Goal: Navigation & Orientation: Understand site structure

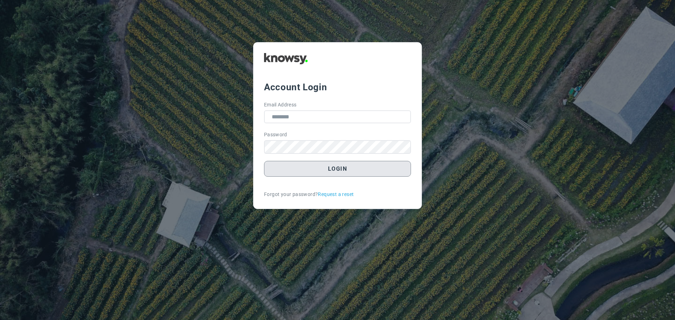
type input "**********"
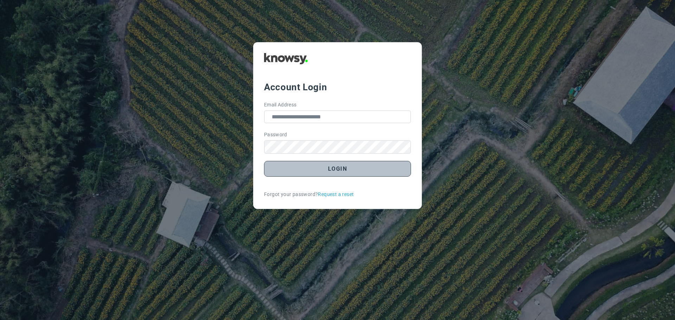
click at [324, 171] on button "Login" at bounding box center [337, 169] width 147 height 16
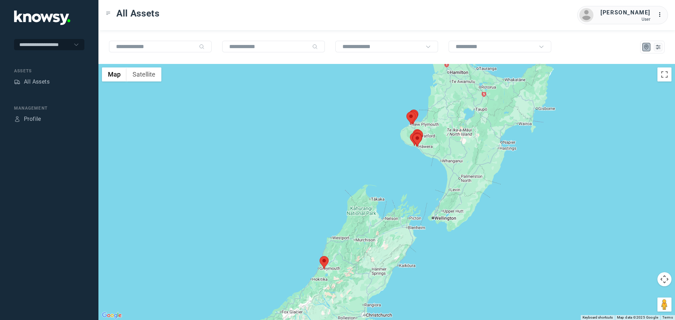
drag, startPoint x: 448, startPoint y: 136, endPoint x: 399, endPoint y: 142, distance: 49.6
click at [400, 142] on div at bounding box center [386, 192] width 576 height 256
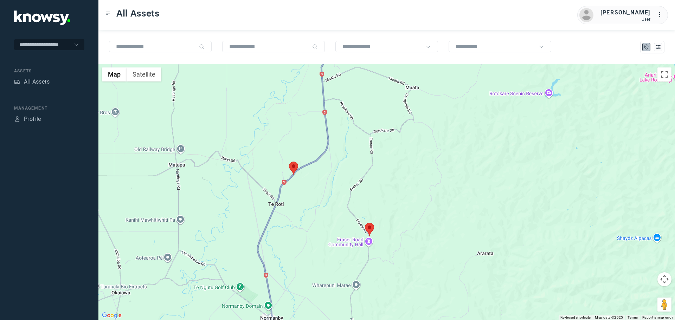
click at [365, 223] on area at bounding box center [365, 223] width 0 height 0
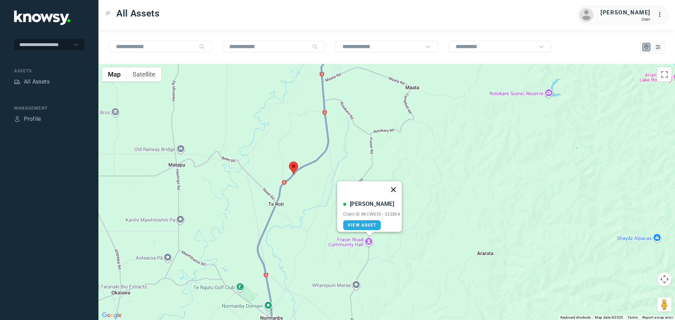
click at [397, 184] on button "Close" at bounding box center [393, 189] width 17 height 17
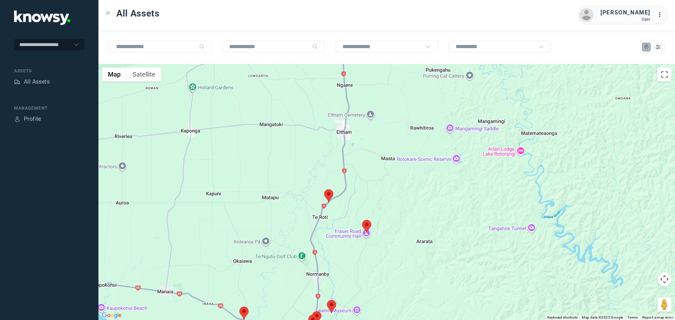
click at [324, 189] on area at bounding box center [324, 189] width 0 height 0
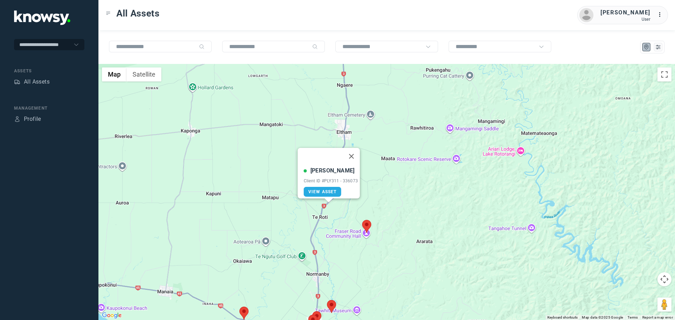
click at [355, 149] on button "Close" at bounding box center [351, 156] width 17 height 17
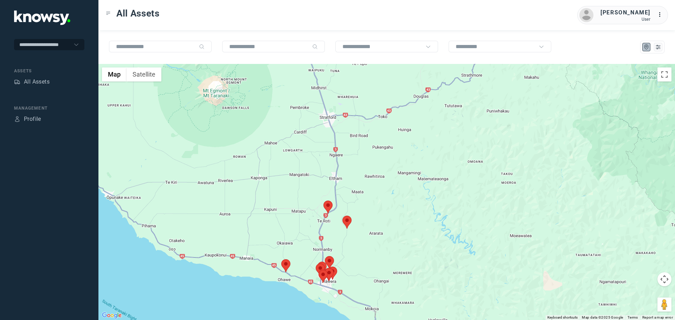
drag, startPoint x: 337, startPoint y: 241, endPoint x: 326, endPoint y: 208, distance: 34.4
click at [326, 208] on div "To navigate, press the arrow keys." at bounding box center [386, 192] width 576 height 256
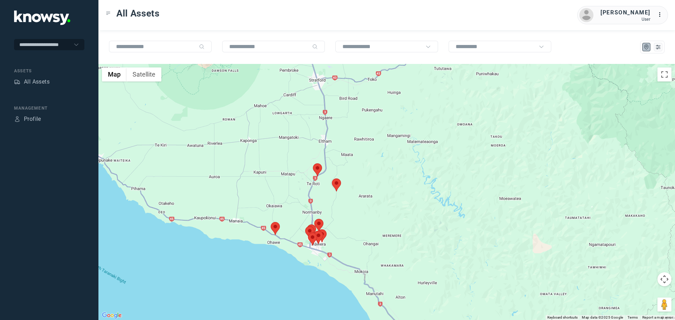
click at [271, 222] on area at bounding box center [271, 222] width 0 height 0
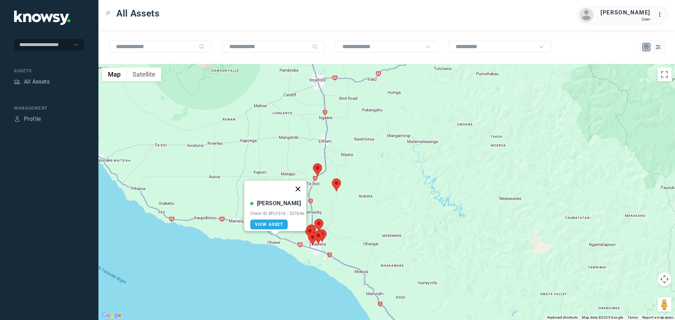
click at [299, 186] on button "Close" at bounding box center [297, 189] width 17 height 17
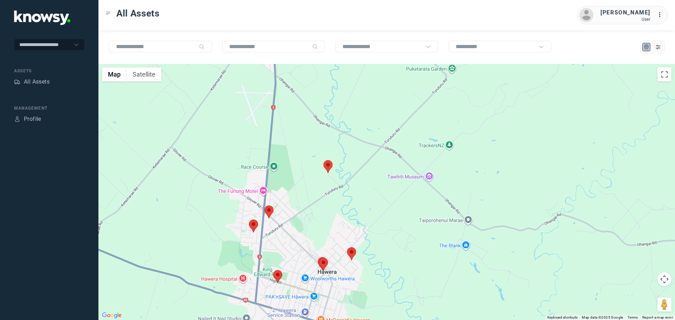
click at [249, 220] on area at bounding box center [249, 220] width 0 height 0
click at [278, 182] on button "Close" at bounding box center [276, 186] width 17 height 17
click at [264, 206] on area at bounding box center [264, 206] width 0 height 0
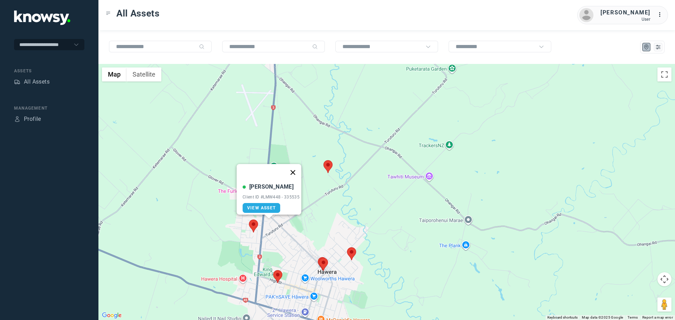
click at [295, 169] on button "Close" at bounding box center [292, 172] width 17 height 17
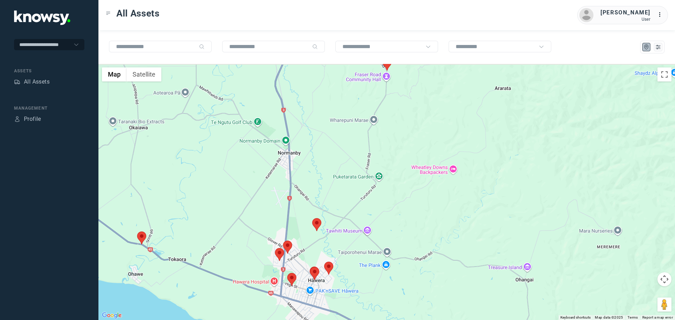
drag, startPoint x: 305, startPoint y: 105, endPoint x: 301, endPoint y: 167, distance: 61.2
click at [304, 166] on div at bounding box center [386, 192] width 576 height 256
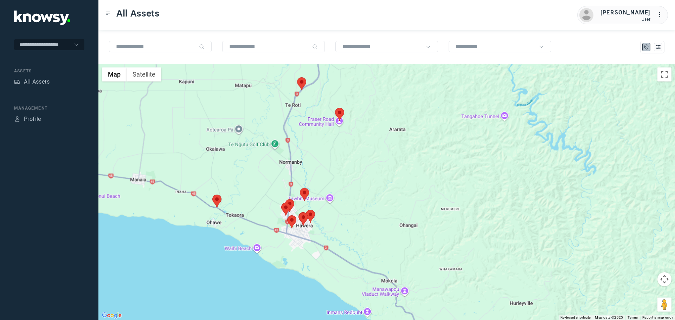
drag, startPoint x: 320, startPoint y: 82, endPoint x: 304, endPoint y: 139, distance: 59.5
click at [307, 139] on div at bounding box center [386, 192] width 576 height 256
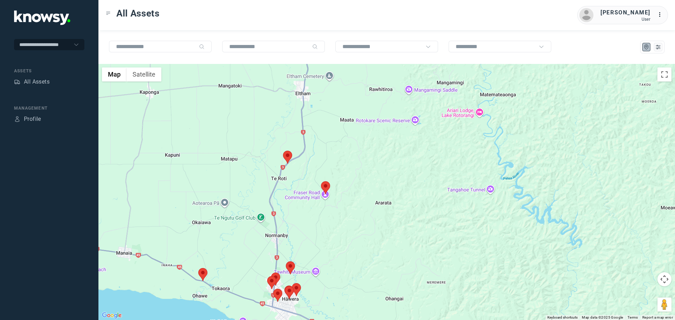
drag, startPoint x: 285, startPoint y: 223, endPoint x: 286, endPoint y: 189, distance: 34.4
click at [285, 191] on div at bounding box center [386, 192] width 576 height 256
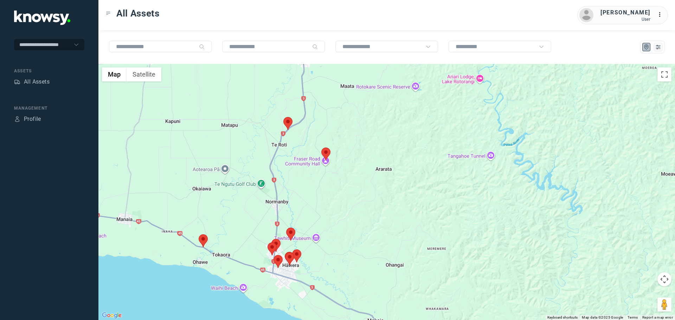
drag, startPoint x: 291, startPoint y: 213, endPoint x: 288, endPoint y: 176, distance: 37.4
click at [288, 176] on div at bounding box center [386, 192] width 576 height 256
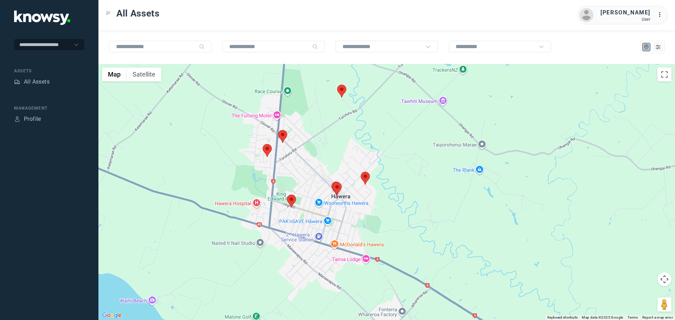
click at [287, 195] on area at bounding box center [287, 195] width 0 height 0
click at [317, 155] on button "Close" at bounding box center [314, 161] width 17 height 17
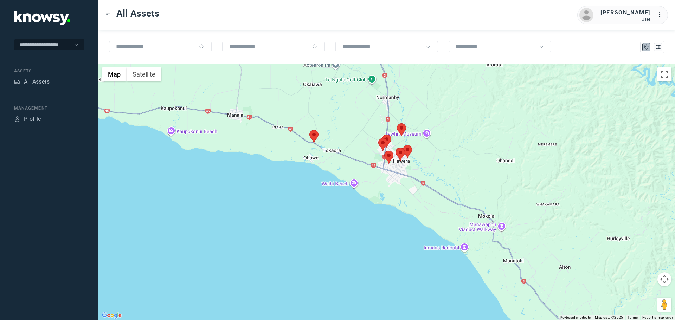
drag, startPoint x: 414, startPoint y: 133, endPoint x: 361, endPoint y: 219, distance: 101.0
click at [361, 219] on div "To navigate, press the arrow keys." at bounding box center [386, 192] width 576 height 256
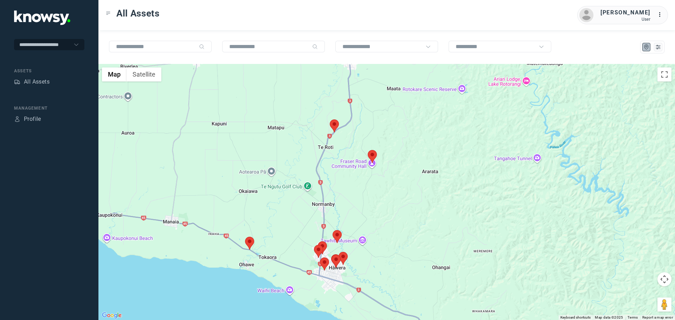
click at [330, 119] on area at bounding box center [330, 119] width 0 height 0
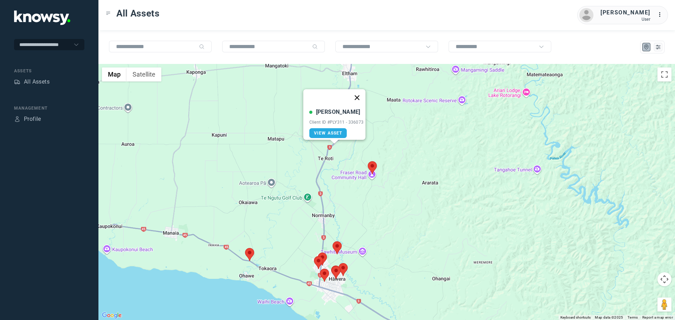
click at [359, 94] on button "Close" at bounding box center [356, 97] width 17 height 17
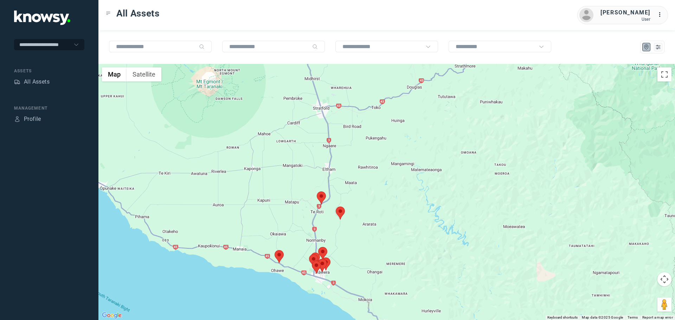
drag, startPoint x: 385, startPoint y: 106, endPoint x: 342, endPoint y: 188, distance: 93.2
click at [344, 194] on div at bounding box center [386, 192] width 576 height 256
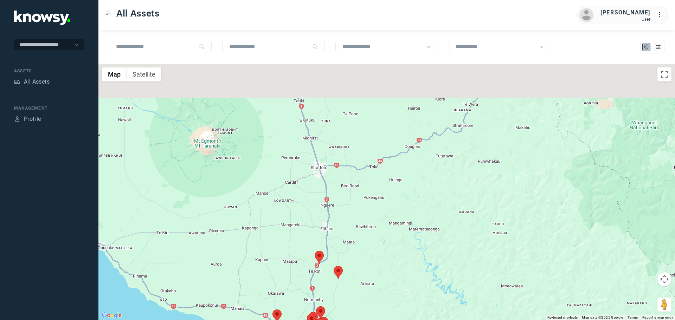
click at [339, 195] on div at bounding box center [386, 192] width 576 height 256
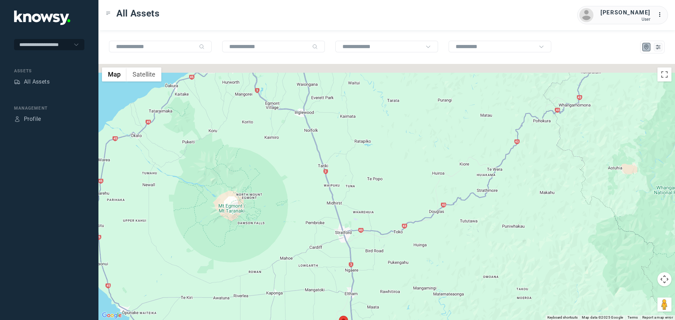
drag, startPoint x: 319, startPoint y: 170, endPoint x: 325, endPoint y: 179, distance: 11.1
click at [325, 177] on div at bounding box center [386, 192] width 576 height 256
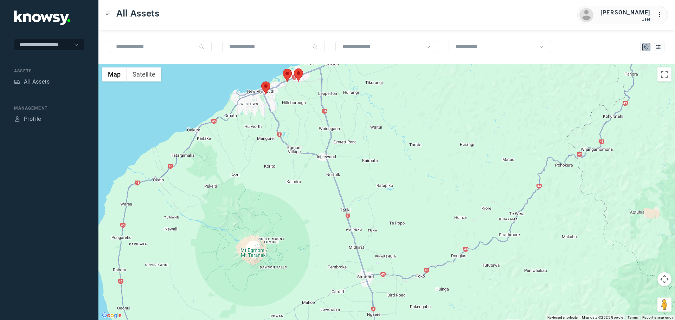
drag, startPoint x: 322, startPoint y: 146, endPoint x: 329, endPoint y: 180, distance: 35.2
click at [332, 181] on div at bounding box center [386, 192] width 576 height 256
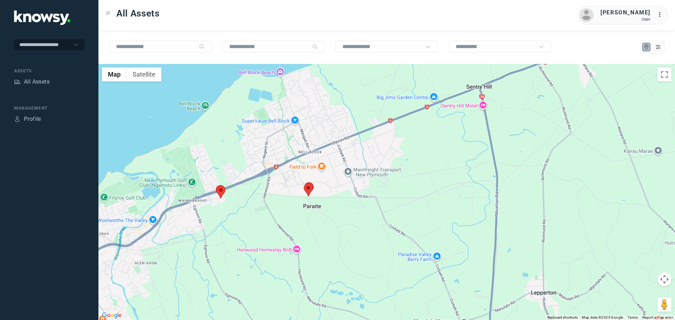
click at [216, 186] on area at bounding box center [216, 186] width 0 height 0
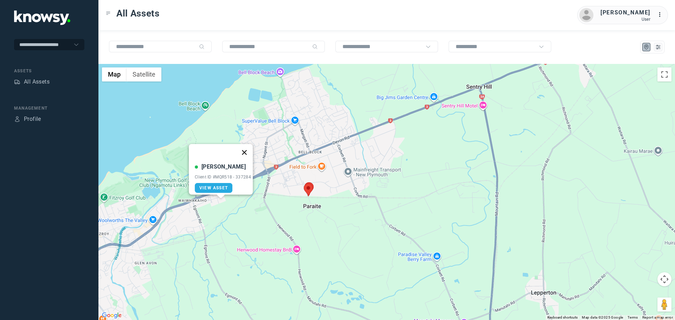
click at [246, 149] on button "Close" at bounding box center [244, 152] width 17 height 17
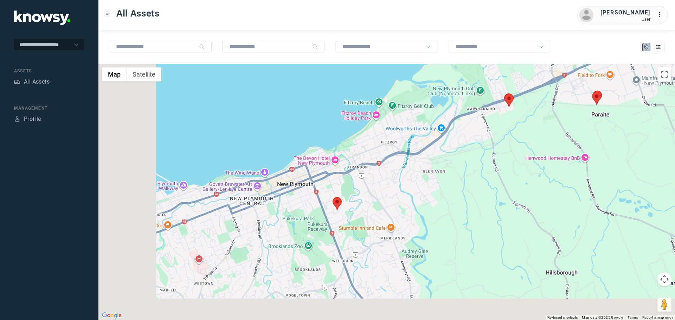
drag, startPoint x: 323, startPoint y: 233, endPoint x: 390, endPoint y: 171, distance: 90.8
click at [395, 162] on div "To navigate, press the arrow keys." at bounding box center [386, 192] width 576 height 256
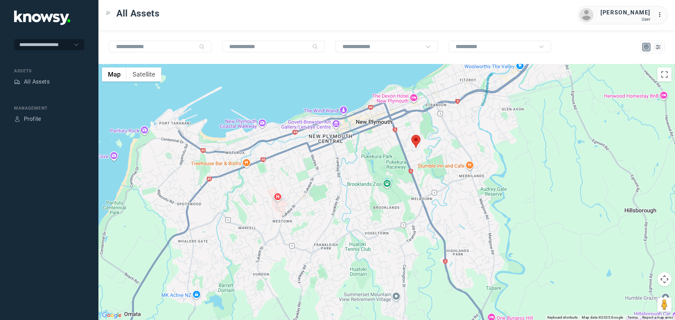
click at [411, 135] on area at bounding box center [411, 135] width 0 height 0
drag, startPoint x: 441, startPoint y: 97, endPoint x: 431, endPoint y: 112, distance: 17.8
click at [440, 97] on button "Close" at bounding box center [438, 101] width 17 height 17
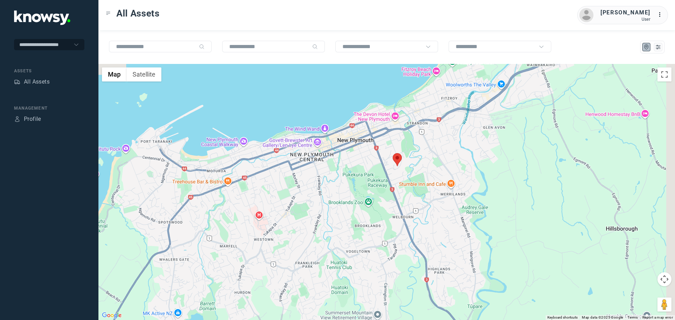
drag, startPoint x: 538, startPoint y: 142, endPoint x: 419, endPoint y: 160, distance: 120.8
click at [461, 173] on div "To navigate, press the arrow keys." at bounding box center [386, 192] width 576 height 256
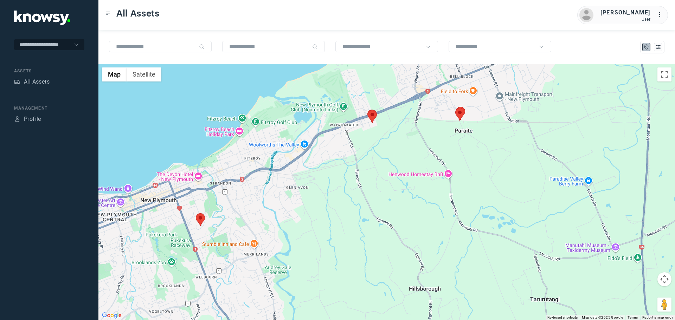
drag, startPoint x: 503, startPoint y: 150, endPoint x: 396, endPoint y: 161, distance: 107.0
click at [412, 169] on div at bounding box center [386, 192] width 576 height 256
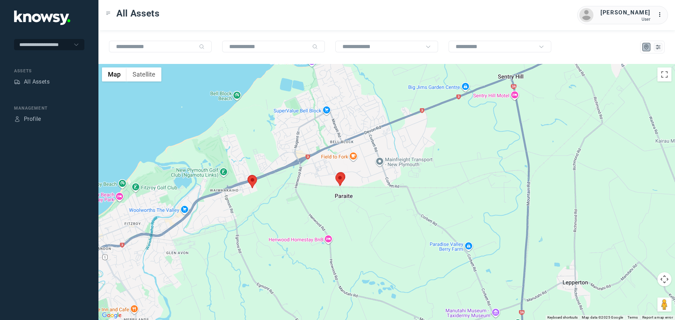
drag, startPoint x: 354, startPoint y: 135, endPoint x: 371, endPoint y: 186, distance: 53.5
click at [371, 186] on div at bounding box center [386, 192] width 576 height 256
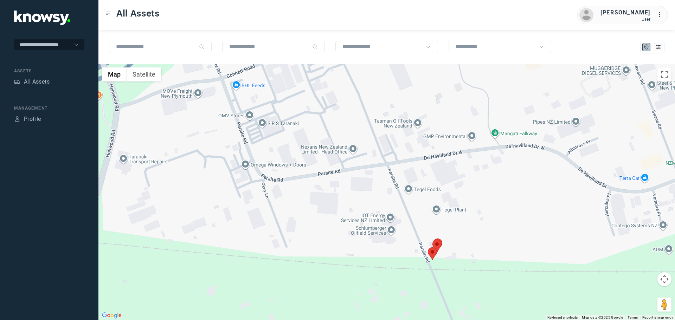
drag, startPoint x: 424, startPoint y: 262, endPoint x: 380, endPoint y: 249, distance: 46.9
click at [381, 250] on div at bounding box center [386, 192] width 576 height 256
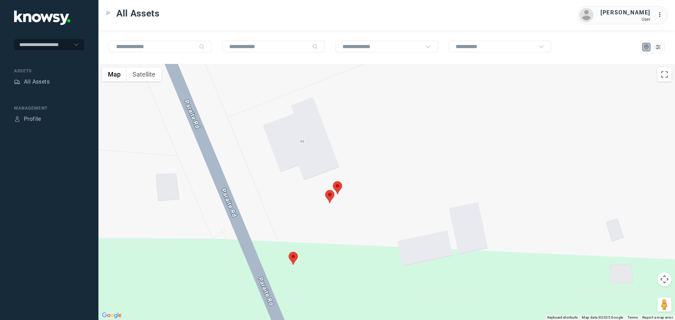
click at [325, 190] on area at bounding box center [325, 190] width 0 height 0
drag, startPoint x: 355, startPoint y: 150, endPoint x: 351, endPoint y: 157, distance: 7.4
click at [355, 150] on button "Close" at bounding box center [352, 157] width 17 height 17
click at [333, 181] on area at bounding box center [333, 181] width 0 height 0
click at [362, 143] on button "Close" at bounding box center [360, 148] width 17 height 17
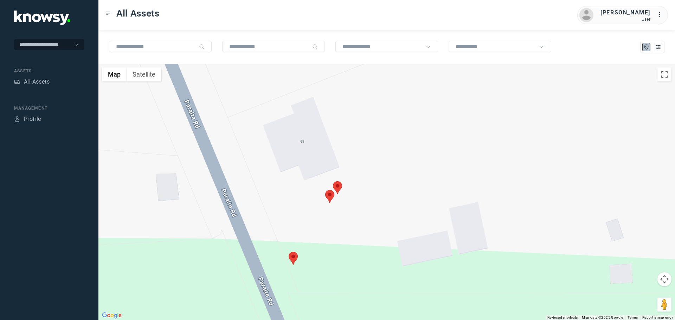
click at [288, 252] on area at bounding box center [288, 252] width 0 height 0
click at [320, 213] on button "Close" at bounding box center [316, 218] width 17 height 17
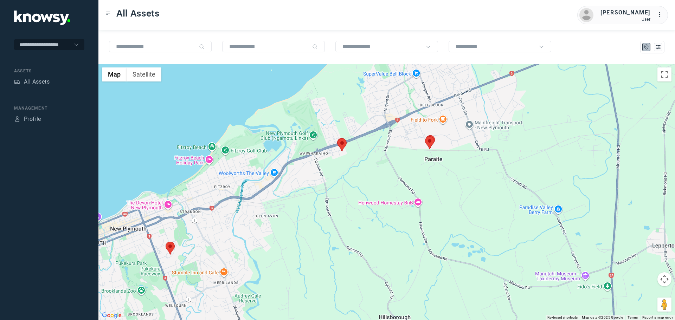
drag, startPoint x: 380, startPoint y: 236, endPoint x: 369, endPoint y: 133, distance: 103.8
click at [368, 131] on div "To navigate, press the arrow keys." at bounding box center [386, 192] width 576 height 256
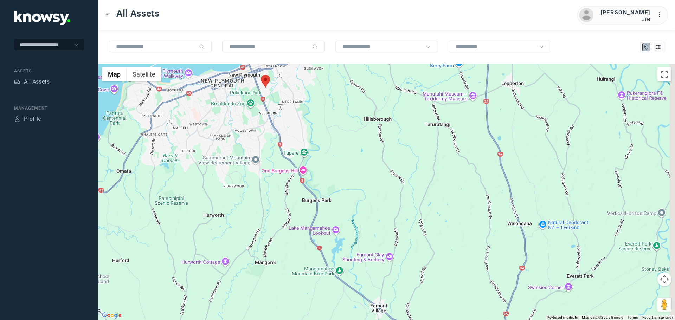
drag, startPoint x: 394, startPoint y: 221, endPoint x: 355, endPoint y: 157, distance: 75.3
click at [358, 170] on div at bounding box center [386, 192] width 576 height 256
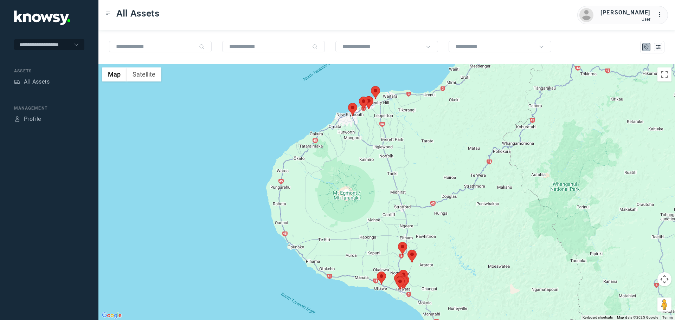
drag, startPoint x: 400, startPoint y: 226, endPoint x: 396, endPoint y: 180, distance: 45.4
click at [396, 182] on div at bounding box center [386, 192] width 576 height 256
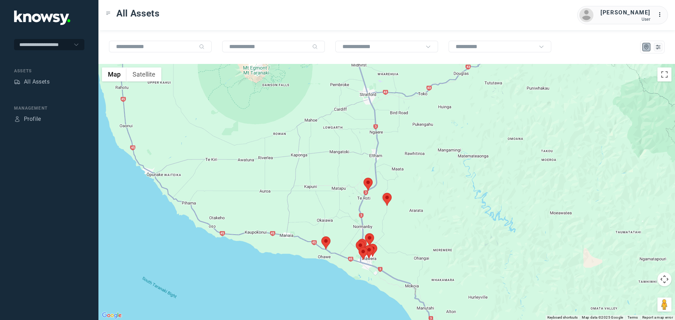
drag, startPoint x: 408, startPoint y: 183, endPoint x: 365, endPoint y: 163, distance: 47.0
click at [366, 164] on div at bounding box center [386, 192] width 576 height 256
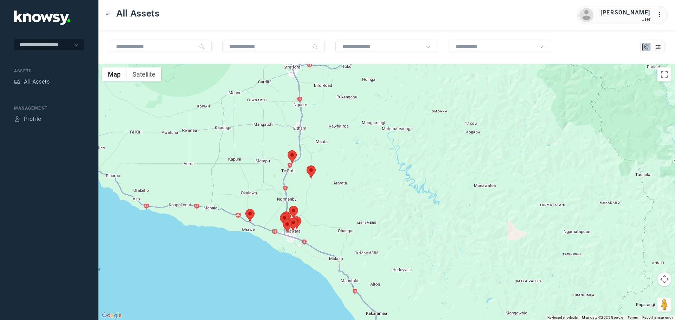
drag, startPoint x: 339, startPoint y: 164, endPoint x: 283, endPoint y: 160, distance: 57.1
click at [283, 160] on div at bounding box center [386, 192] width 576 height 256
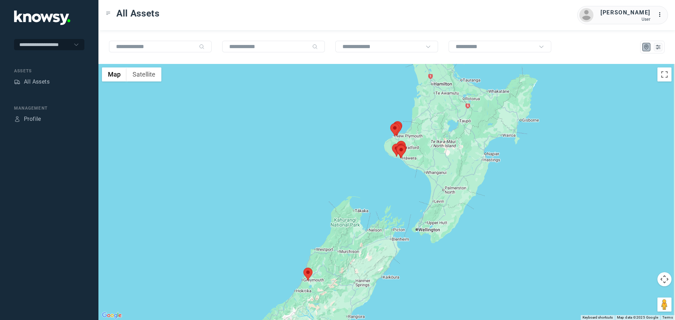
drag, startPoint x: 444, startPoint y: 125, endPoint x: 397, endPoint y: 147, distance: 51.3
click at [397, 147] on div at bounding box center [386, 192] width 576 height 256
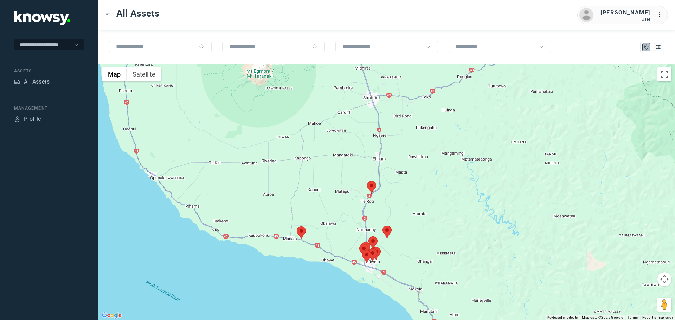
click at [384, 235] on img at bounding box center [386, 232] width 9 height 13
click at [382, 226] on area at bounding box center [382, 226] width 0 height 0
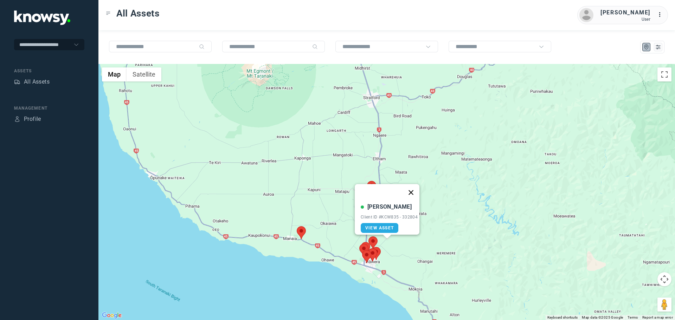
click at [414, 189] on button "Close" at bounding box center [410, 192] width 17 height 17
